Goal: Transaction & Acquisition: Purchase product/service

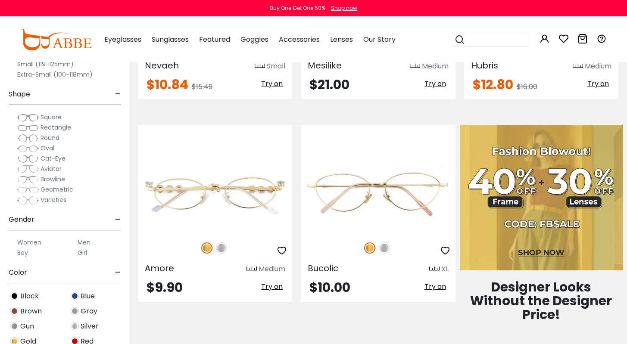
scroll to position [341, 0]
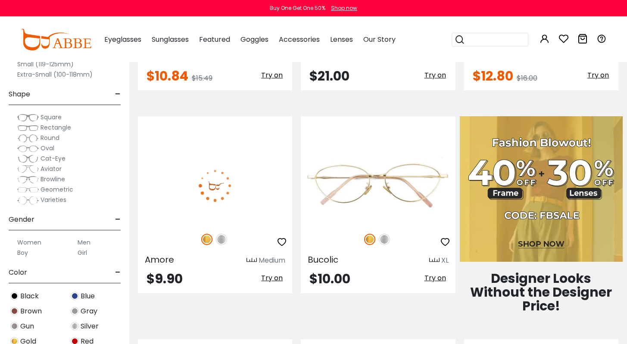
click at [177, 202] on img at bounding box center [215, 185] width 154 height 77
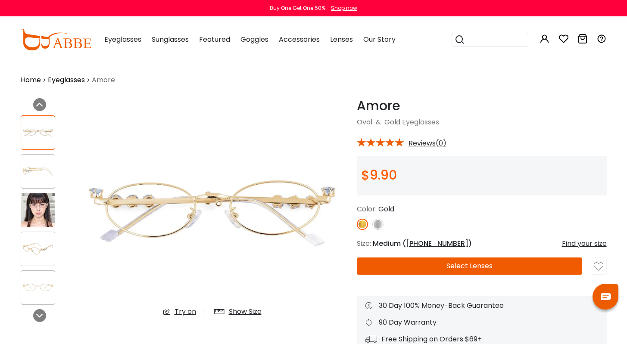
click at [48, 178] on img at bounding box center [38, 171] width 34 height 17
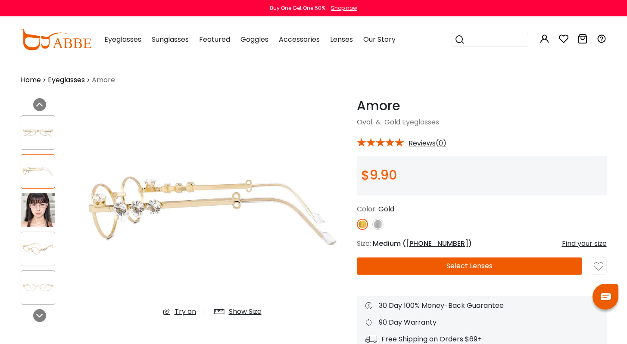
click at [34, 243] on img at bounding box center [38, 248] width 34 height 17
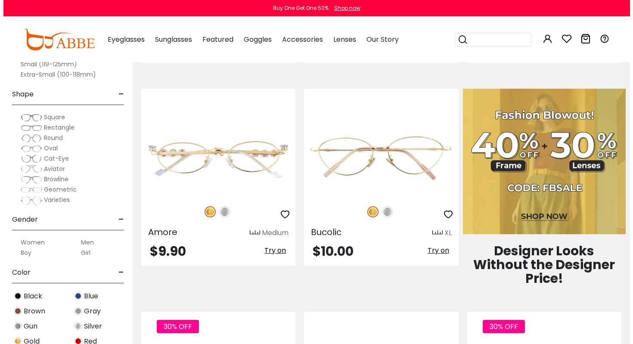
scroll to position [341, 0]
